Goal: Find specific page/section: Find specific page/section

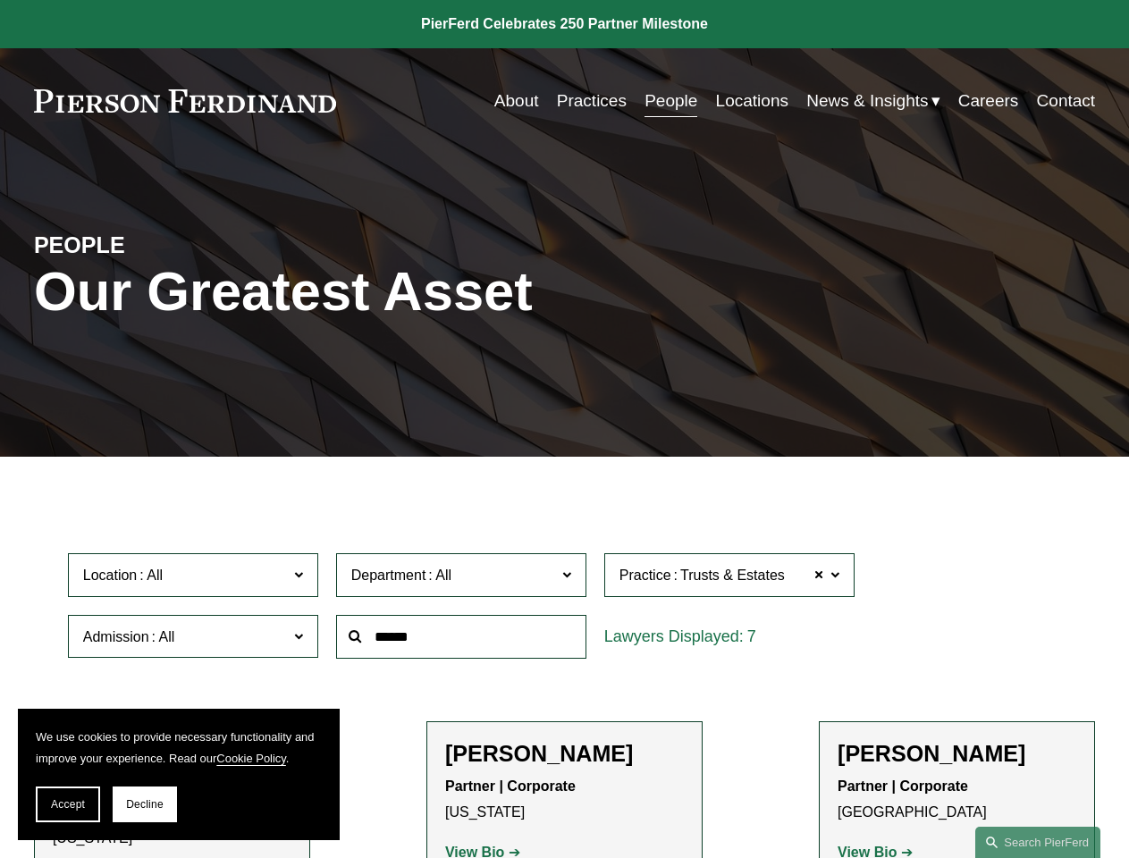
click at [68, 805] on span "Accept" at bounding box center [68, 804] width 34 height 13
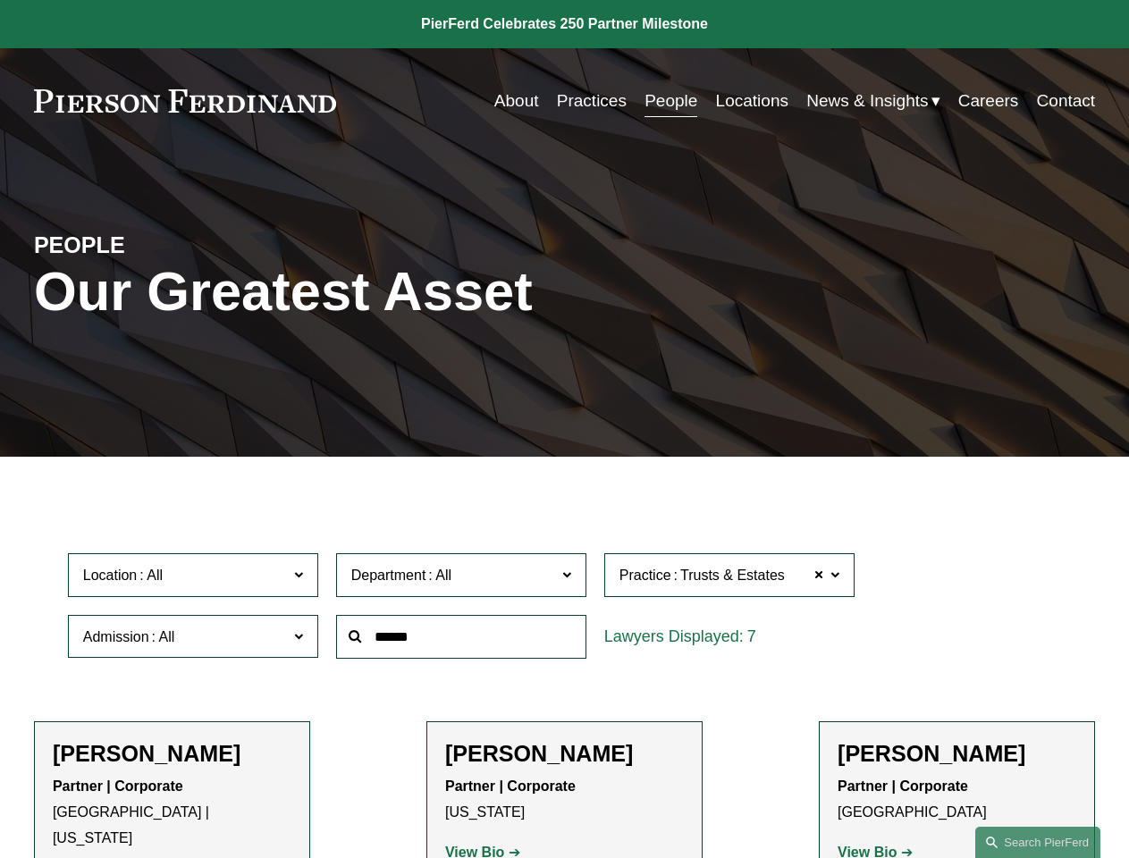
click at [145, 805] on p "Partner | Corporate [GEOGRAPHIC_DATA] | [US_STATE]" at bounding box center [172, 812] width 239 height 77
click at [564, 668] on div at bounding box center [461, 637] width 268 height 62
click at [564, 610] on div at bounding box center [461, 637] width 268 height 62
click at [194, 579] on span "Location" at bounding box center [185, 575] width 205 height 24
click at [462, 579] on span "Department" at bounding box center [453, 575] width 205 height 24
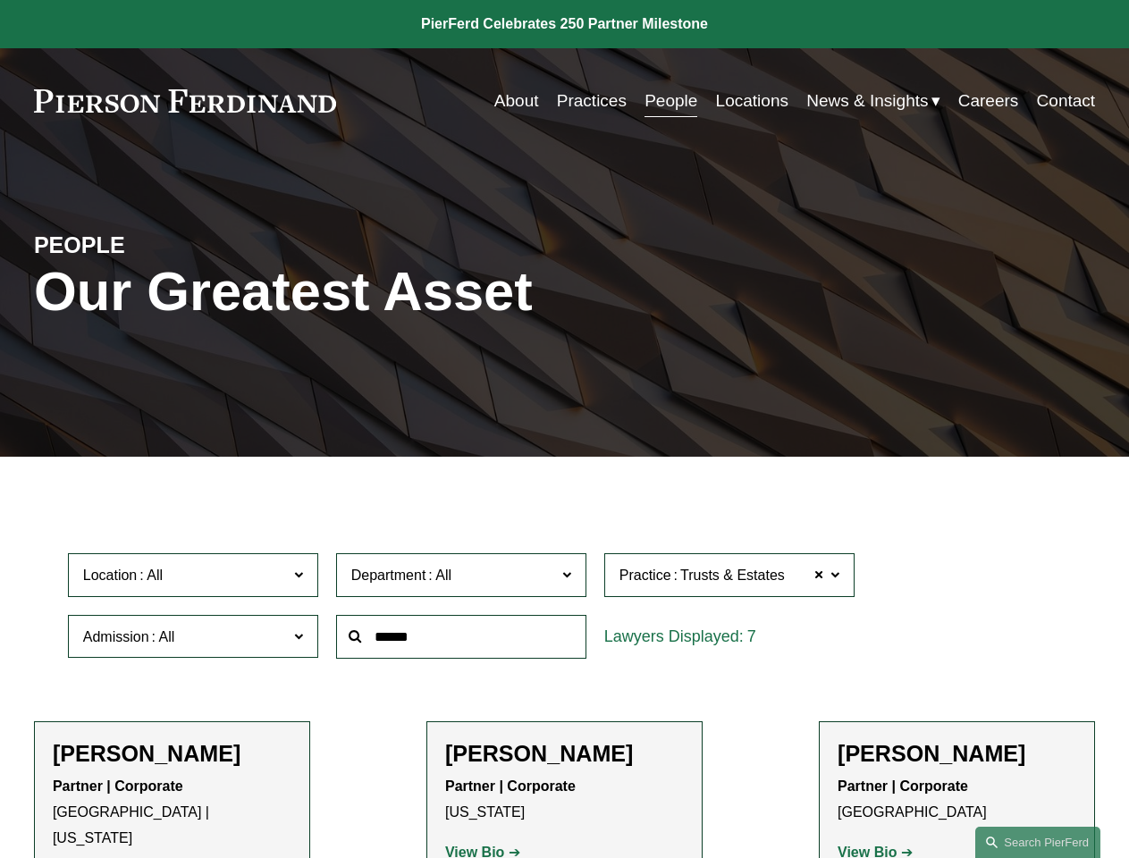
click at [730, 579] on span "Trusts & Estates" at bounding box center [732, 575] width 105 height 23
click at [0, 0] on link "All" at bounding box center [0, 0] width 0 height 0
click at [462, 641] on input "text" at bounding box center [461, 637] width 250 height 44
